Goal: Task Accomplishment & Management: Use online tool/utility

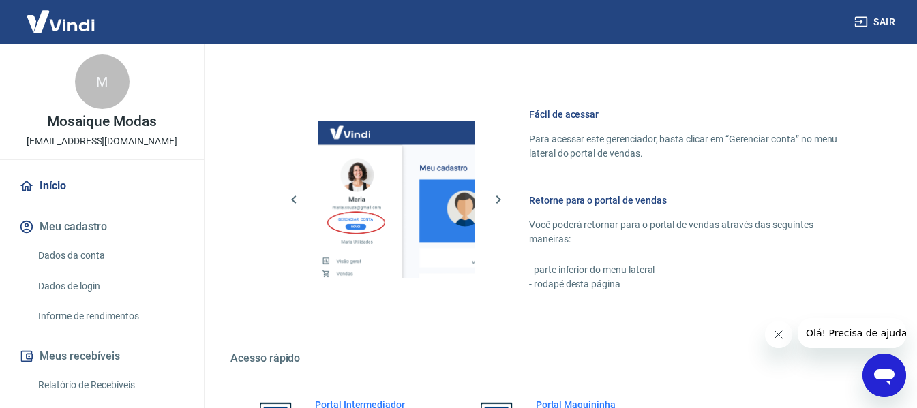
scroll to position [710, 0]
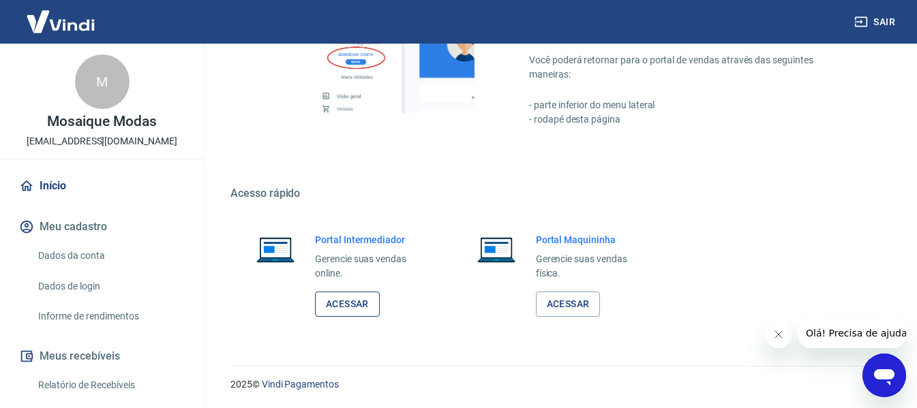
click at [341, 302] on link "Acessar" at bounding box center [347, 304] width 65 height 25
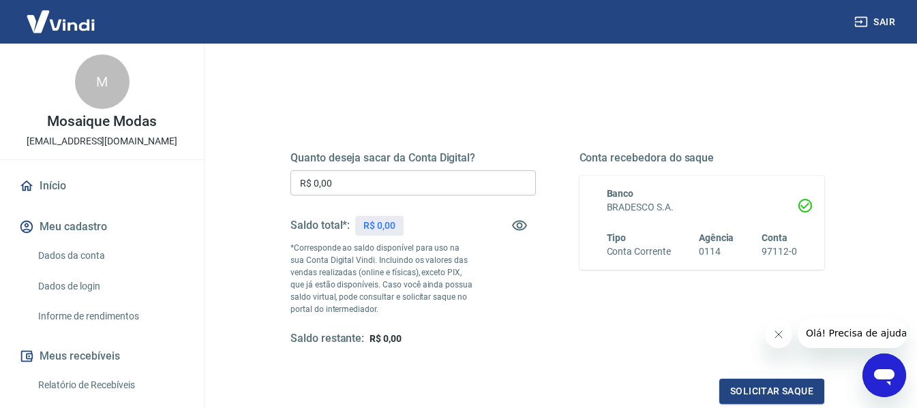
scroll to position [136, 0]
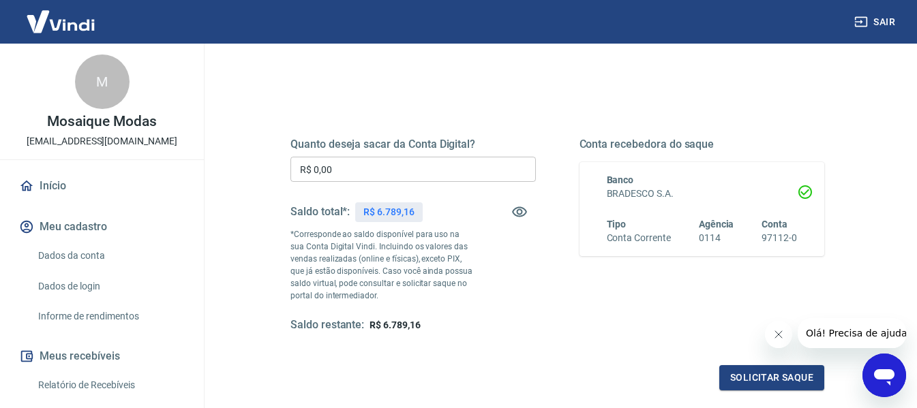
click at [446, 162] on input "R$ 0,00" at bounding box center [412, 169] width 245 height 25
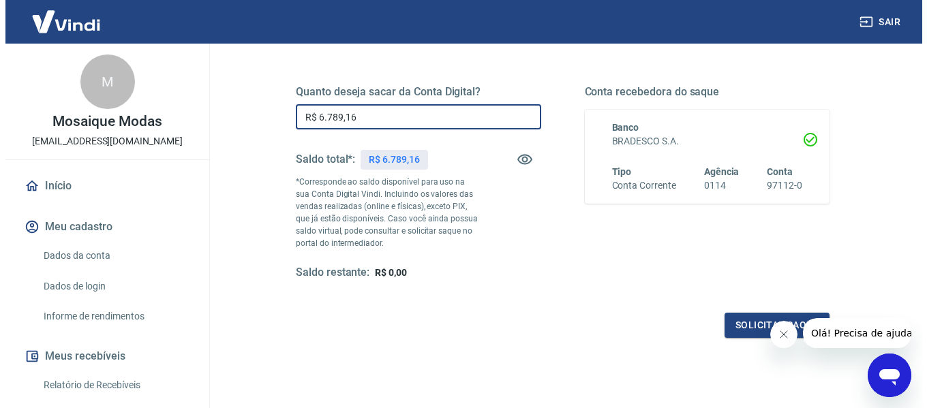
scroll to position [278, 0]
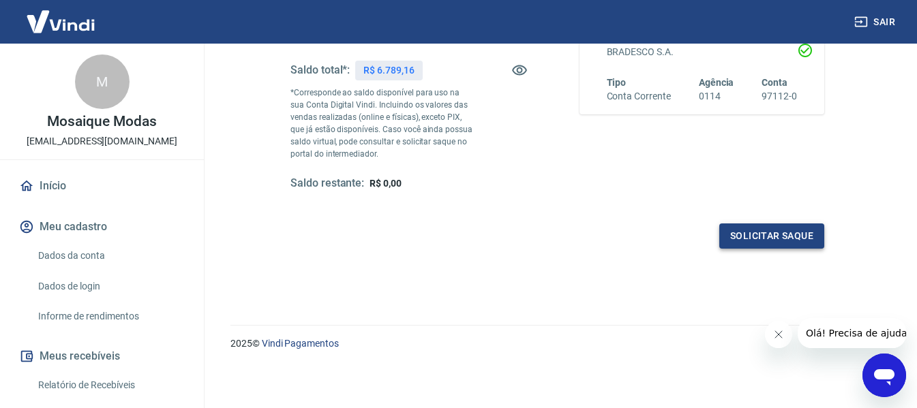
type input "R$ 6.789,16"
click at [772, 234] on button "Solicitar saque" at bounding box center [771, 236] width 105 height 25
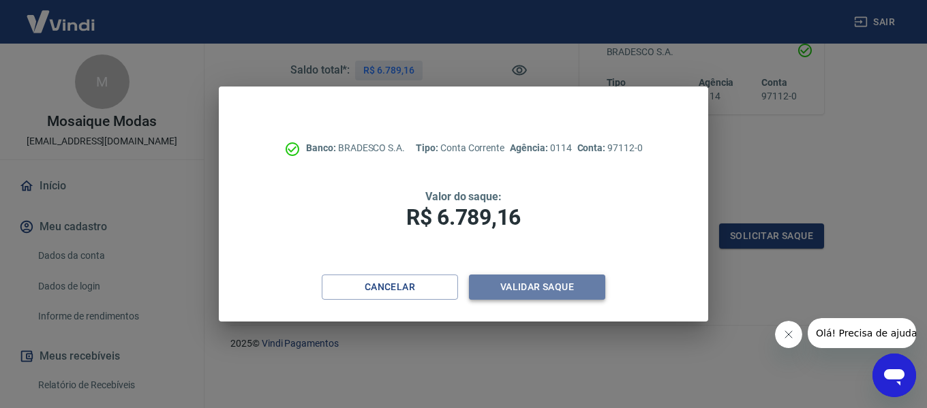
click at [552, 286] on button "Validar saque" at bounding box center [537, 287] width 136 height 25
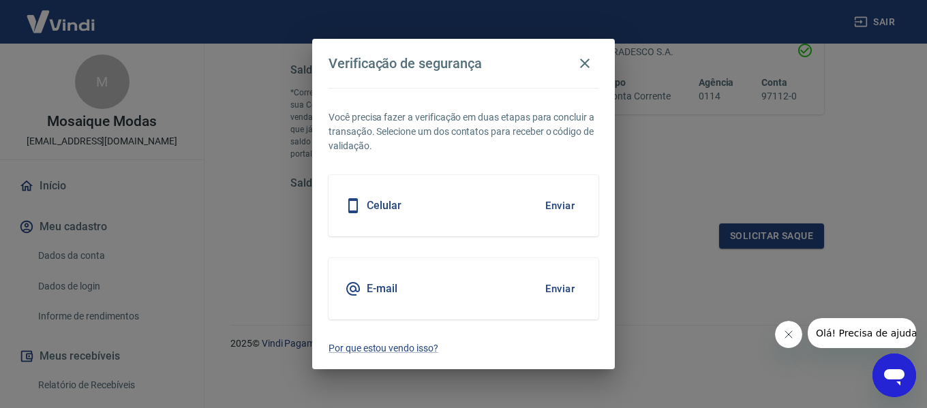
click at [560, 291] on button "Enviar" at bounding box center [560, 289] width 44 height 29
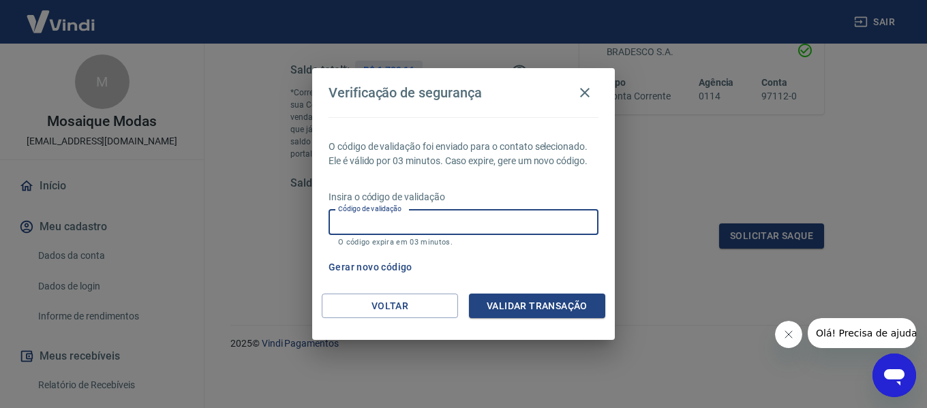
drag, startPoint x: 489, startPoint y: 228, endPoint x: 489, endPoint y: 219, distance: 8.9
click at [489, 225] on input "Código de validação" at bounding box center [464, 222] width 270 height 25
paste input "685089"
type input "685089"
click at [549, 304] on button "Validar transação" at bounding box center [537, 306] width 136 height 25
